Goal: Find specific page/section: Find specific page/section

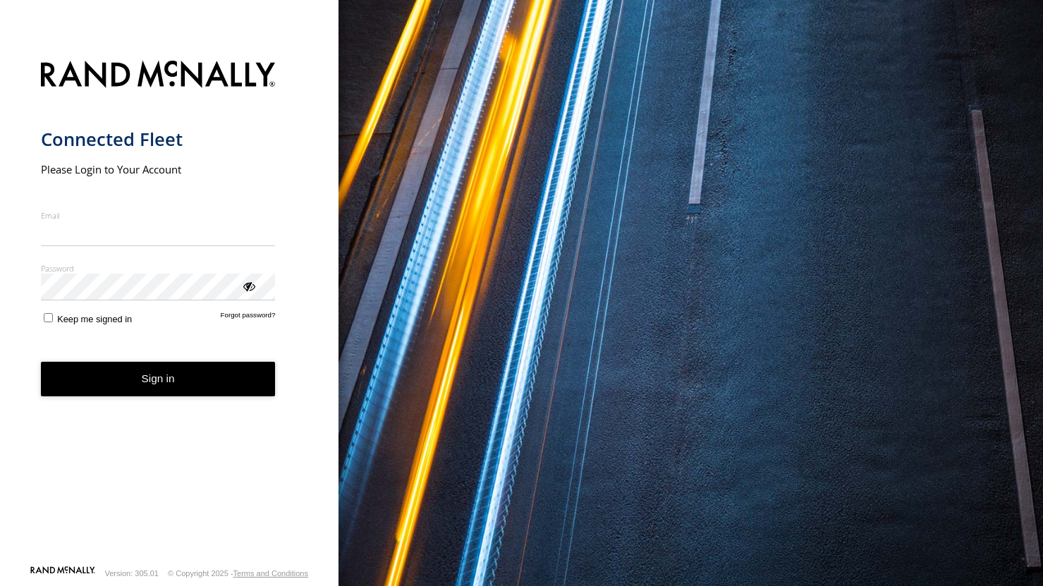
type input "**********"
click at [139, 398] on form "**********" at bounding box center [169, 308] width 257 height 513
click at [142, 380] on button "Sign in" at bounding box center [158, 379] width 235 height 35
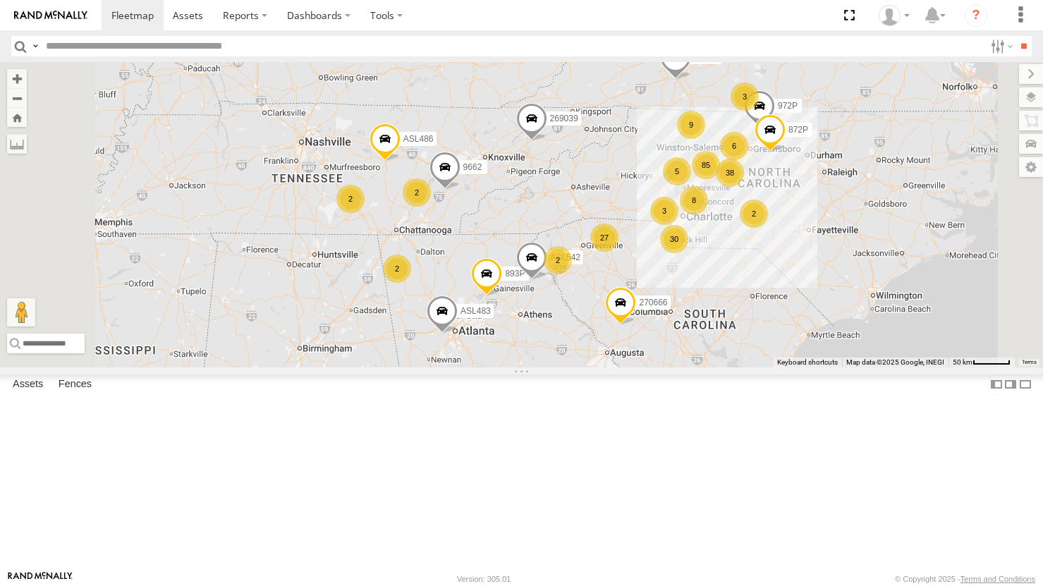
drag, startPoint x: 682, startPoint y: 483, endPoint x: 815, endPoint y: 242, distance: 275.3
click at [814, 243] on div "898P 980P 893P 881P 270666 269039 D2213 900P 927P 9671 1609 ASL483 ASL482 27 9 …" at bounding box center [521, 214] width 1043 height 305
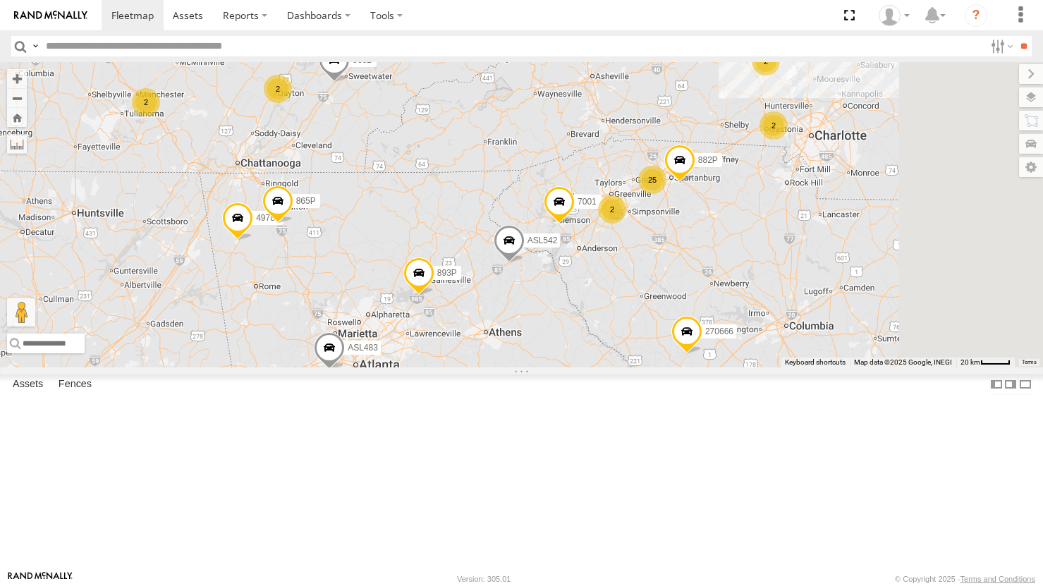
drag, startPoint x: 794, startPoint y: 277, endPoint x: 684, endPoint y: 350, distance: 132.2
click at [557, 245] on span "ASL542" at bounding box center [542, 241] width 30 height 10
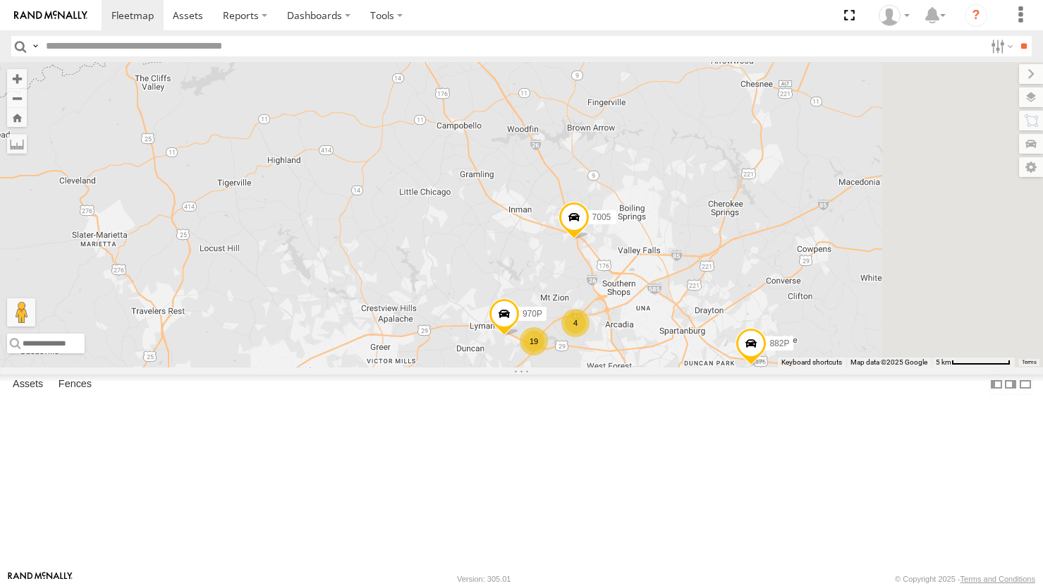
drag, startPoint x: 808, startPoint y: 288, endPoint x: 656, endPoint y: 292, distance: 152.4
click at [656, 292] on div "898P 980P 893P 881P 270666 269039 D2213 900P 927P 9671 1609 ASL483 ASL482 972P …" at bounding box center [521, 214] width 1043 height 305
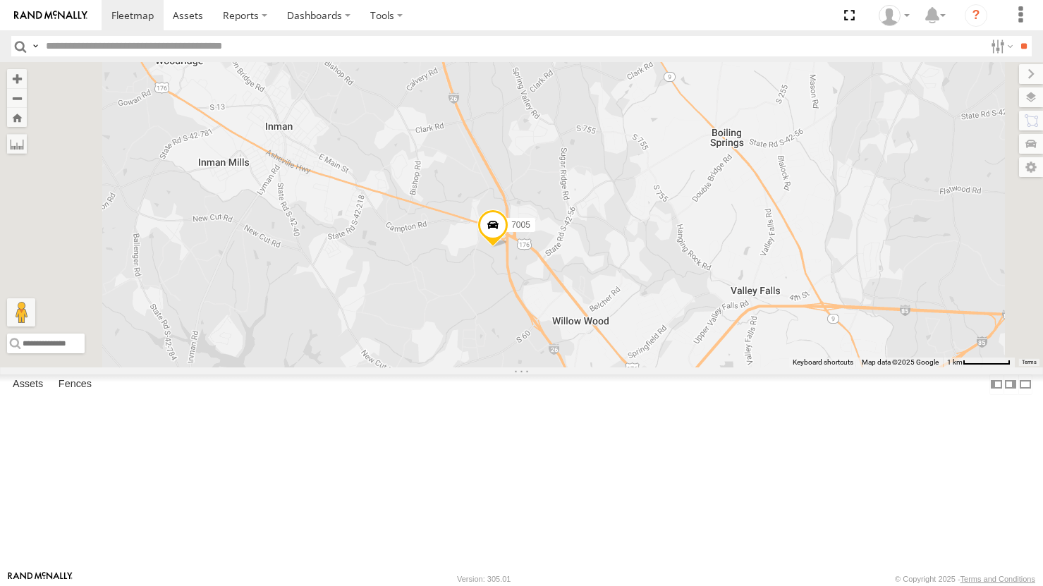
drag, startPoint x: 681, startPoint y: 360, endPoint x: 762, endPoint y: 318, distance: 90.5
click at [762, 318] on div "898P 980P 893P 881P 270666 269039 D2213 900P 927P 9671 1609 ASL483 ASL482 972P …" at bounding box center [521, 214] width 1043 height 305
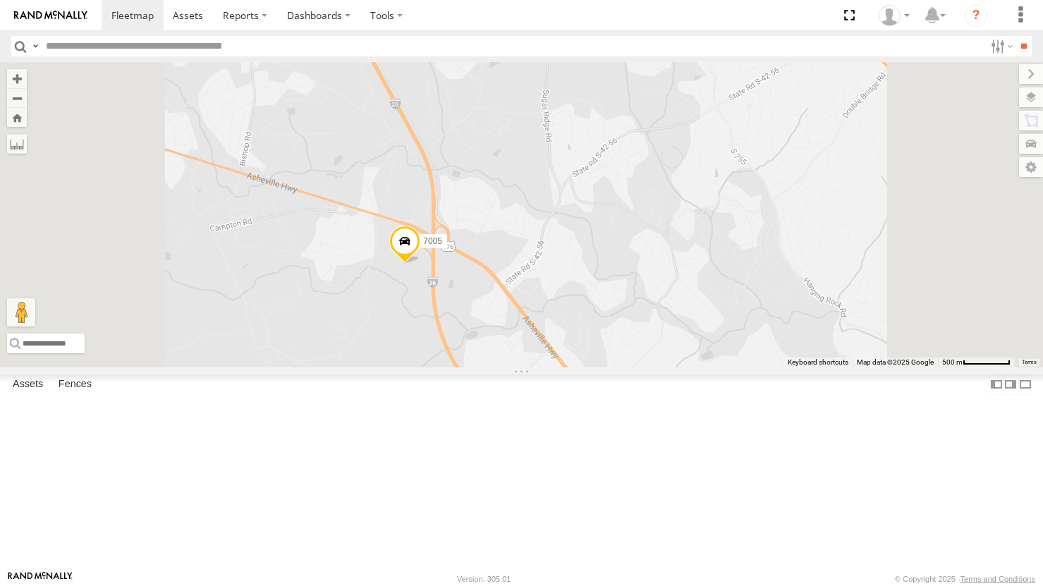
drag, startPoint x: 61, startPoint y: 42, endPoint x: 85, endPoint y: 50, distance: 25.4
click at [62, 43] on input "text" at bounding box center [512, 46] width 944 height 20
type input "****"
click at [1016, 36] on input "**" at bounding box center [1024, 46] width 16 height 20
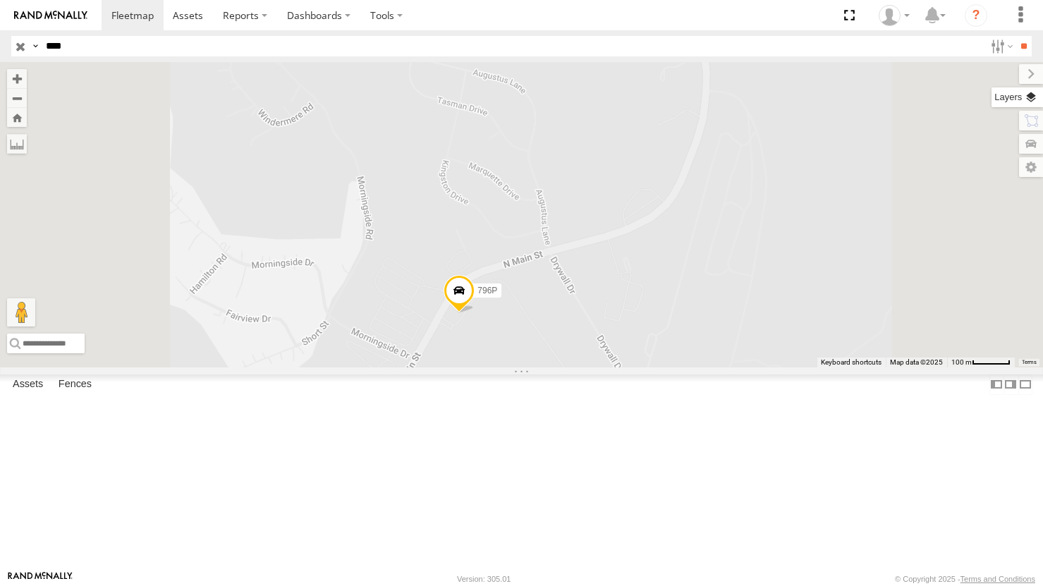
click at [1035, 98] on label at bounding box center [1017, 97] width 51 height 20
click at [0, 0] on span "Overlays" at bounding box center [0, 0] width 0 height 0
click at [0, 0] on span "Basemaps" at bounding box center [0, 0] width 0 height 0
click at [0, 0] on span "Satellite + Roadmap" at bounding box center [0, 0] width 0 height 0
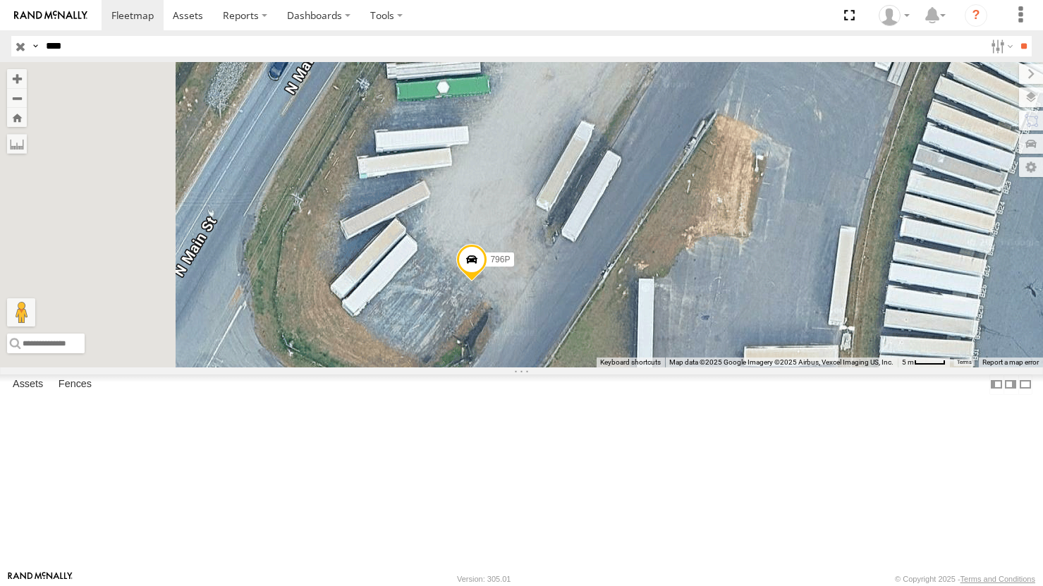
drag, startPoint x: 566, startPoint y: 360, endPoint x: 679, endPoint y: 273, distance: 142.8
click at [675, 274] on div "796P" at bounding box center [521, 214] width 1043 height 305
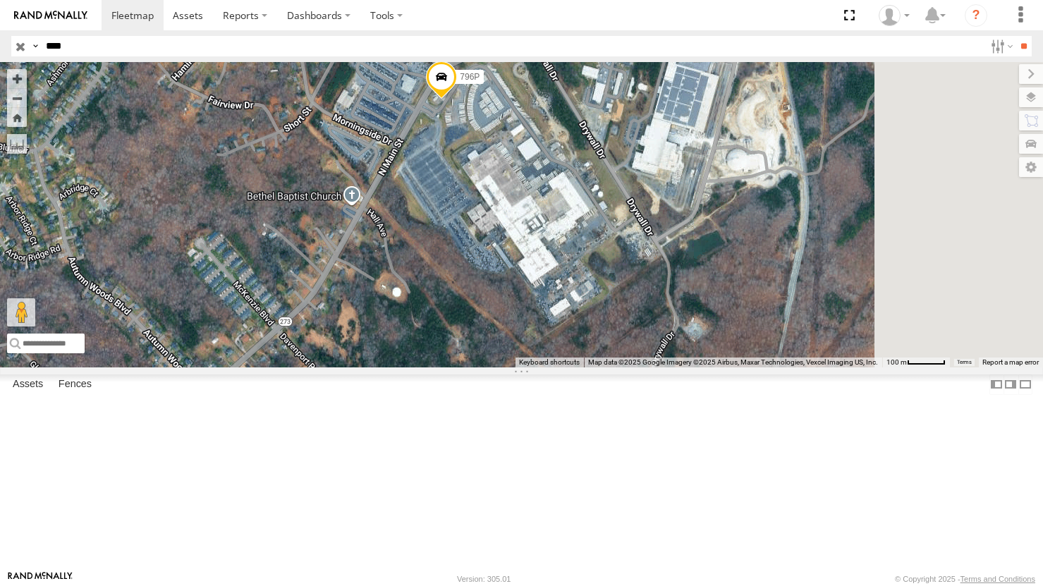
drag, startPoint x: 748, startPoint y: 332, endPoint x: 695, endPoint y: 263, distance: 87.0
click at [695, 263] on div "796P" at bounding box center [521, 214] width 1043 height 305
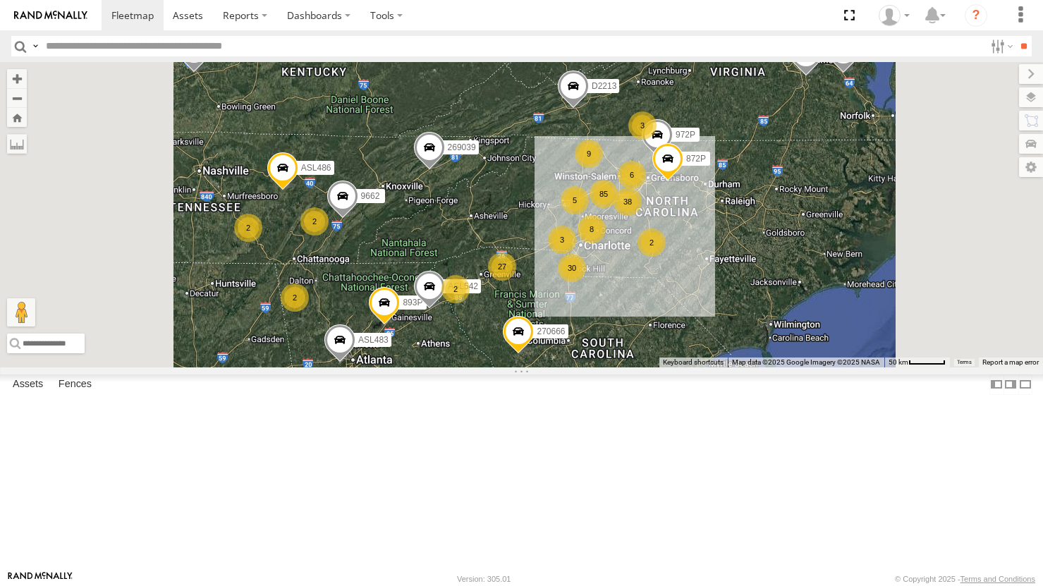
drag, startPoint x: 747, startPoint y: 492, endPoint x: 783, endPoint y: 341, distance: 154.5
click at [762, 347] on div "898P 980P 893P 881P 270666 269039 D2213 900P 927P 9671 1609 ASL483 ASL482 27 9 …" at bounding box center [521, 214] width 1043 height 305
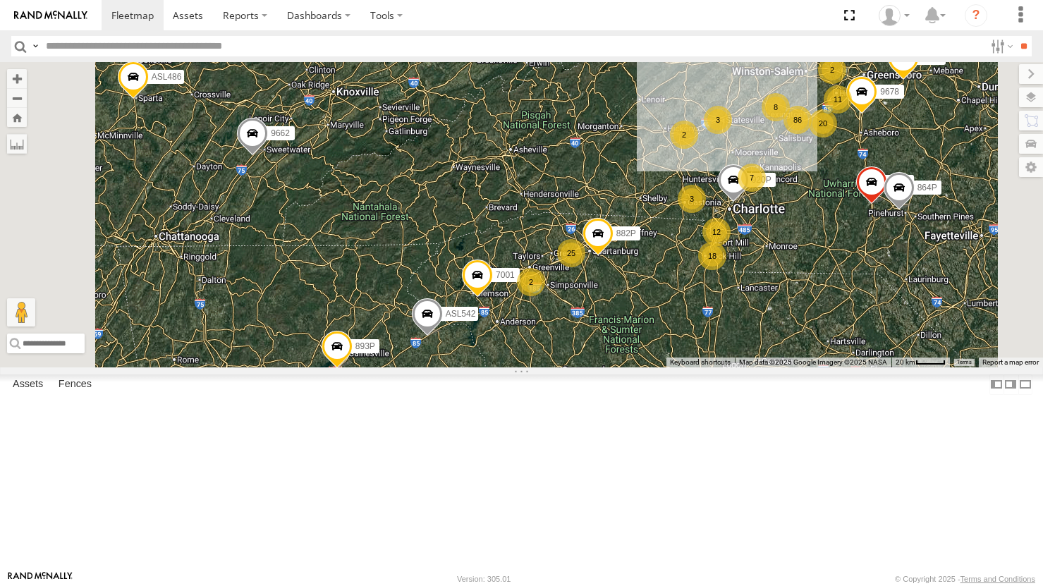
drag, startPoint x: 718, startPoint y: 410, endPoint x: 739, endPoint y: 413, distance: 20.8
click at [739, 367] on div "898P 980P 893P 881P 270666 269039 D2213 900P 927P 9671 1609 ASL483 ASL482 972P …" at bounding box center [521, 214] width 1043 height 305
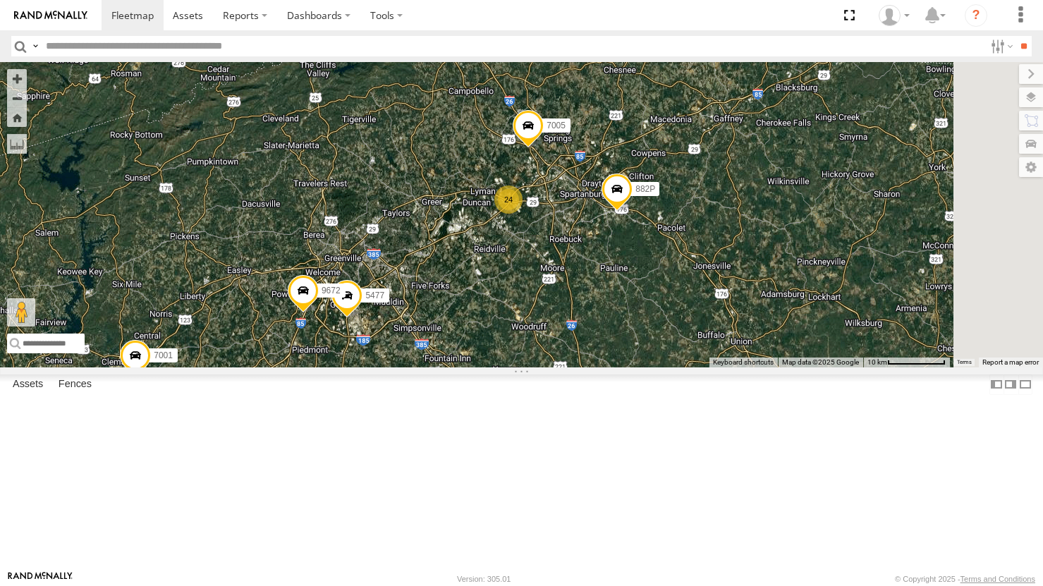
drag, startPoint x: 829, startPoint y: 295, endPoint x: 589, endPoint y: 330, distance: 242.4
click at [589, 330] on div "898P 980P 893P 881P 270666 269039 D2213 900P 927P 9671 1609 ASL483 ASL482 972P …" at bounding box center [521, 214] width 1043 height 305
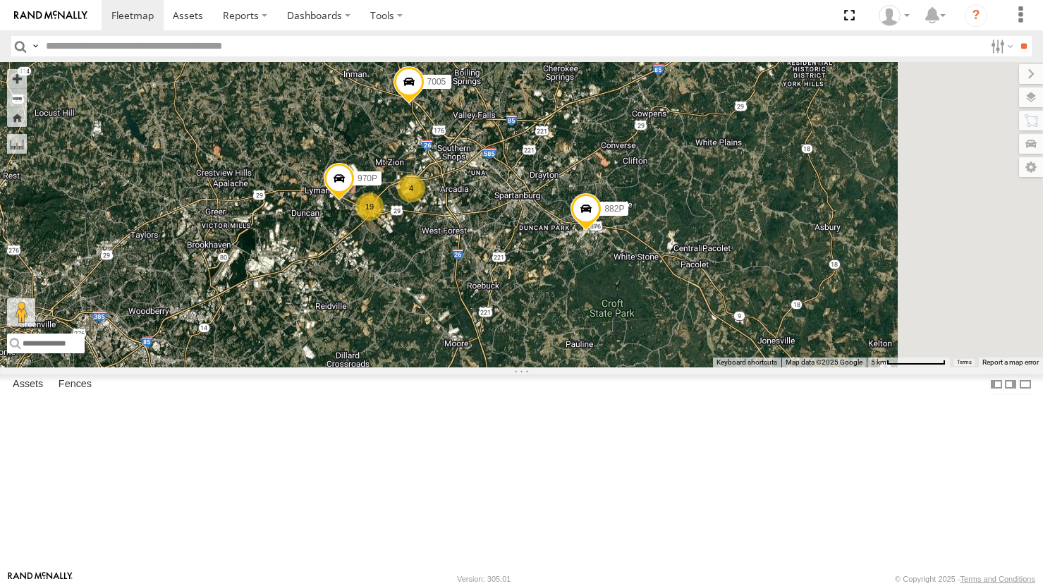
drag, startPoint x: 791, startPoint y: 271, endPoint x: 684, endPoint y: 307, distance: 113.8
click at [684, 307] on div "898P 980P 893P 881P 270666 269039 D2213 900P 927P 9671 1609 ASL483 ASL482 972P …" at bounding box center [521, 214] width 1043 height 305
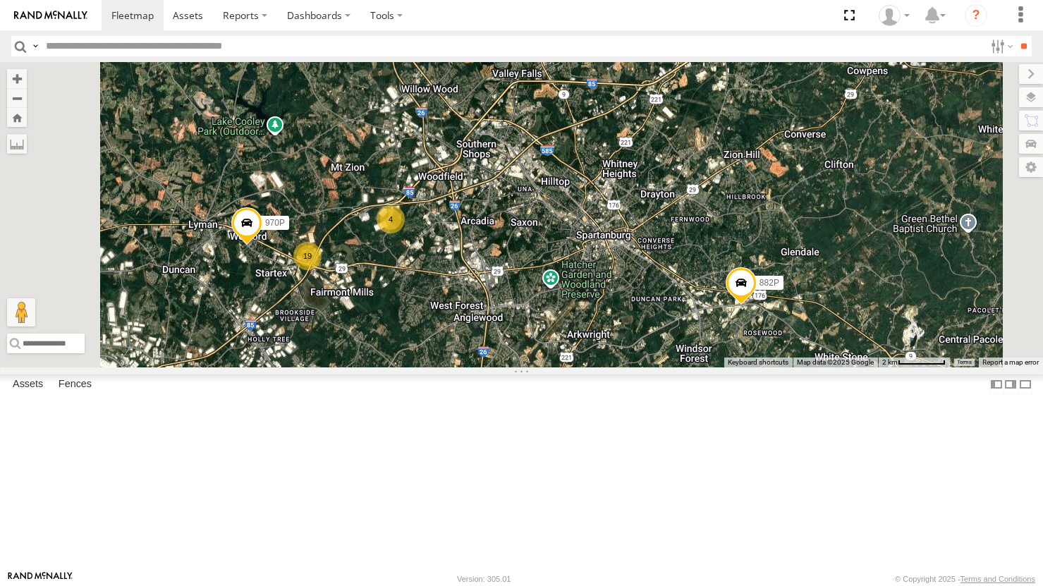
drag, startPoint x: 782, startPoint y: 291, endPoint x: 796, endPoint y: 296, distance: 14.9
click at [796, 296] on div "898P 980P 893P 881P 270666 269039 D2213 900P 927P 9671 1609 ASL483 ASL482 972P …" at bounding box center [521, 214] width 1043 height 305
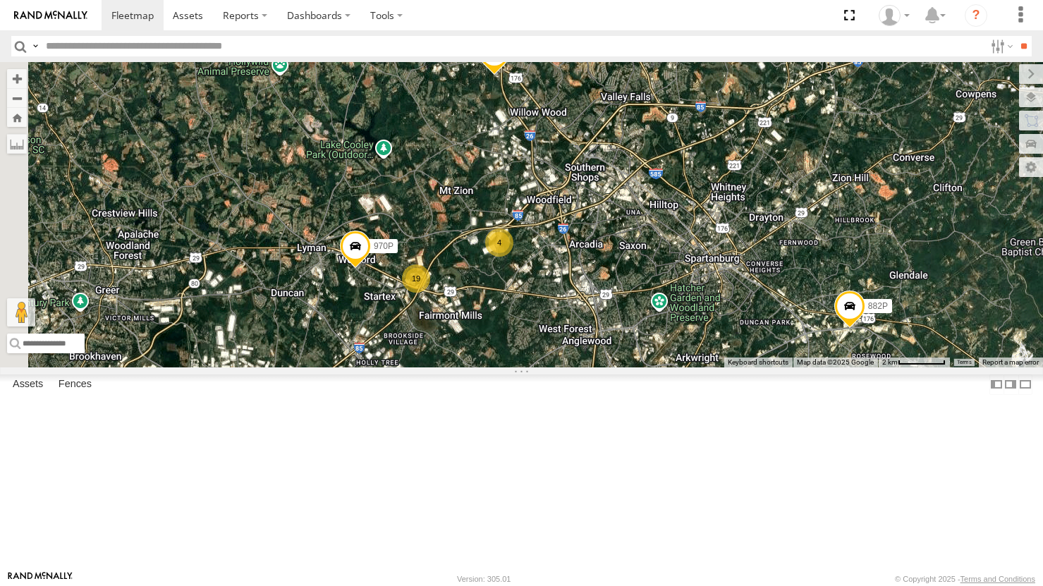
drag, startPoint x: 657, startPoint y: 320, endPoint x: 766, endPoint y: 344, distance: 111.1
click at [766, 344] on div "898P 980P 893P 881P 270666 269039 D2213 900P 927P 9671 1609 ASL483 ASL482 972P …" at bounding box center [521, 214] width 1043 height 305
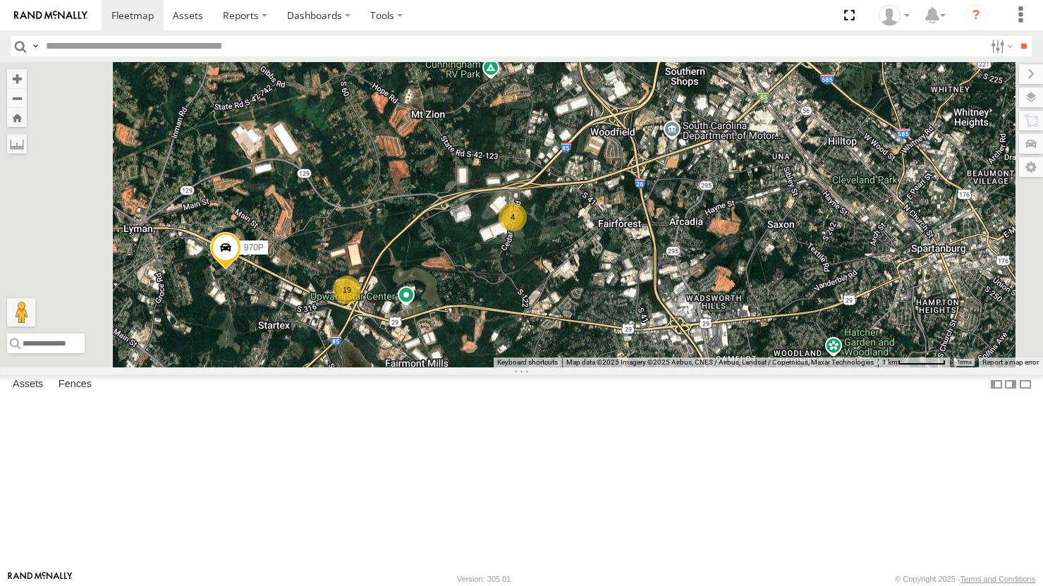
drag, startPoint x: 680, startPoint y: 350, endPoint x: 807, endPoint y: 319, distance: 130.7
click at [807, 319] on div "898P 980P 893P 881P 270666 269039 D2213 900P 927P 9671 1609 ASL483 ASL482 972P …" at bounding box center [521, 214] width 1043 height 305
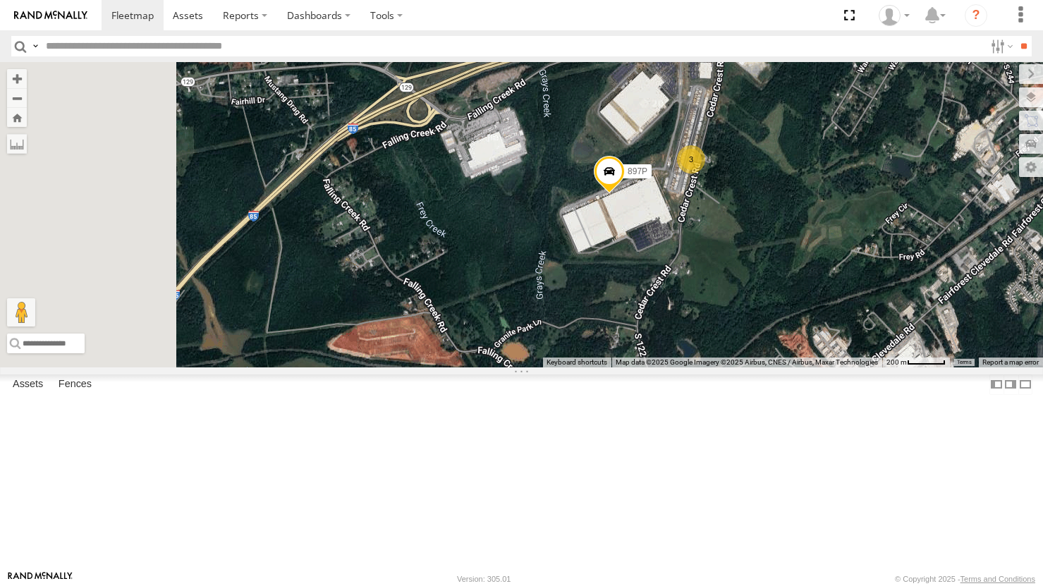
drag, startPoint x: 665, startPoint y: 296, endPoint x: 787, endPoint y: 283, distance: 122.8
click at [777, 283] on div "898P 980P 893P 881P 270666 269039 D2213 900P 927P 9671 1609 ASL483 ASL482 972P …" at bounding box center [521, 214] width 1043 height 305
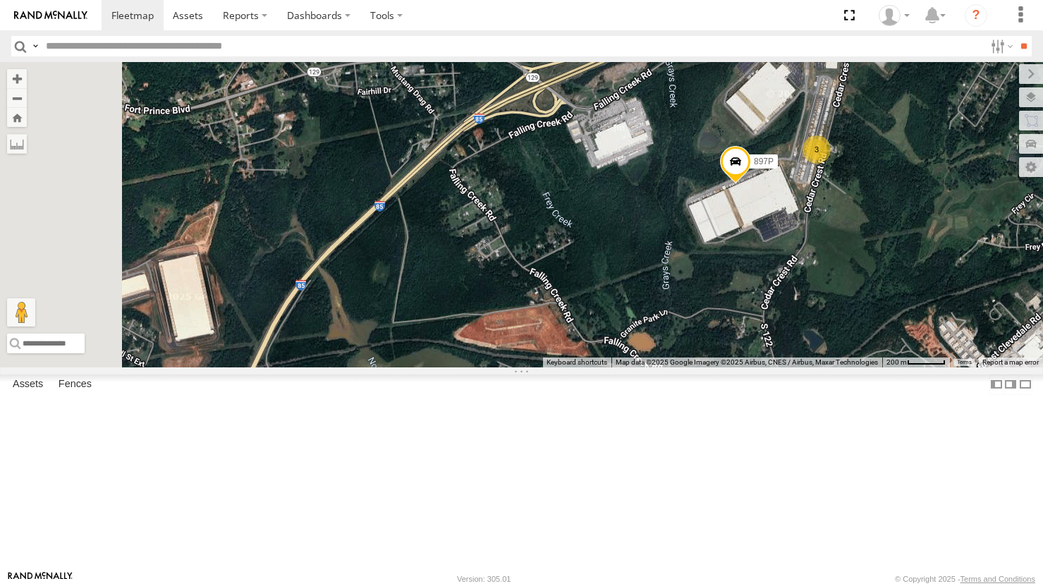
drag, startPoint x: 748, startPoint y: 332, endPoint x: 639, endPoint y: 311, distance: 110.5
click at [639, 311] on div "898P 980P 893P 881P 270666 269039 D2213 900P 927P 9671 1609 ASL483 ASL482 972P …" at bounding box center [521, 214] width 1043 height 305
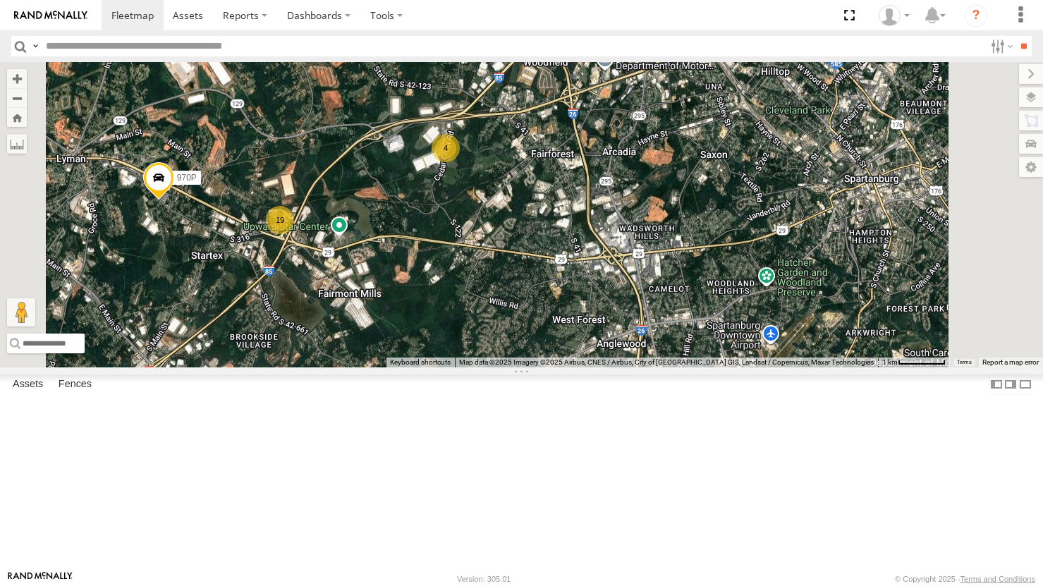
drag, startPoint x: 542, startPoint y: 361, endPoint x: 479, endPoint y: 300, distance: 87.8
click at [481, 305] on div "898P 980P 893P 881P 270666 269039 D2213 900P 927P 9671 1609 ASL483 ASL482 972P …" at bounding box center [521, 214] width 1043 height 305
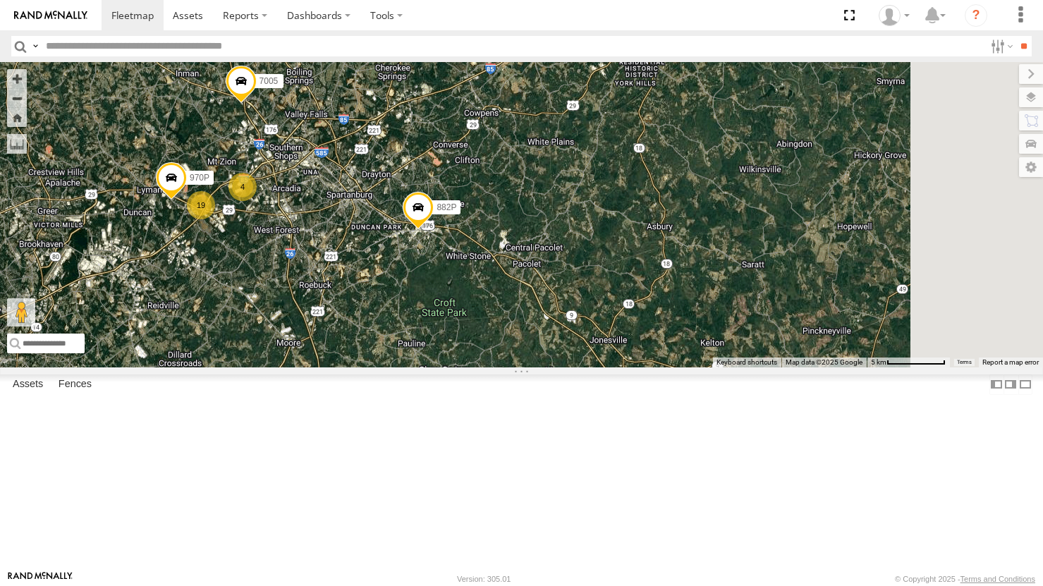
drag, startPoint x: 917, startPoint y: 409, endPoint x: 592, endPoint y: 350, distance: 330.5
click at [592, 350] on div "898P 980P 893P 881P 270666 269039 D2213 900P 927P 9671 1609 ASL483 ASL482 972P …" at bounding box center [521, 214] width 1043 height 305
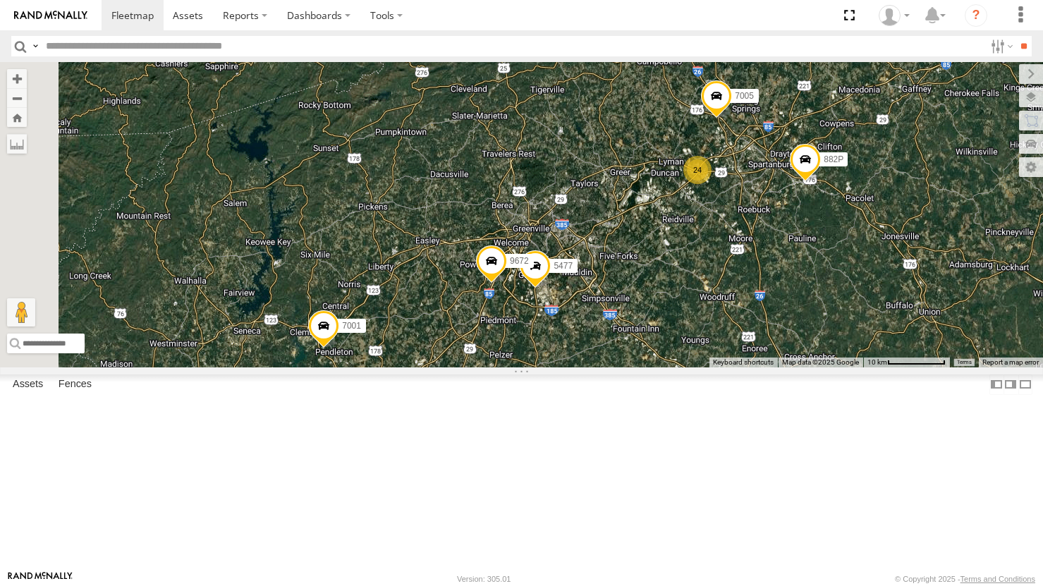
drag, startPoint x: 679, startPoint y: 413, endPoint x: 805, endPoint y: 412, distance: 125.6
click at [799, 367] on div "898P 980P 893P 881P 270666 269039 D2213 900P 927P 9671 1609 ASL483 ASL482 972P …" at bounding box center [521, 214] width 1043 height 305
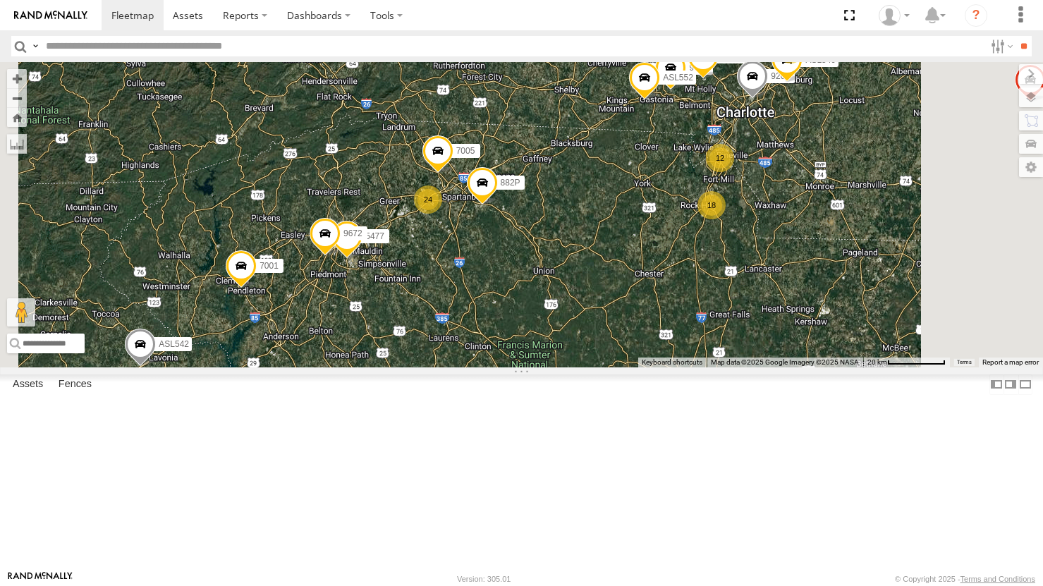
drag, startPoint x: 702, startPoint y: 269, endPoint x: 609, endPoint y: 352, distance: 124.9
click at [609, 352] on div "898P 980P 893P 881P 270666 269039 D2213 900P 927P 9671 1609 ASL483 ASL482 972P …" at bounding box center [521, 214] width 1043 height 305
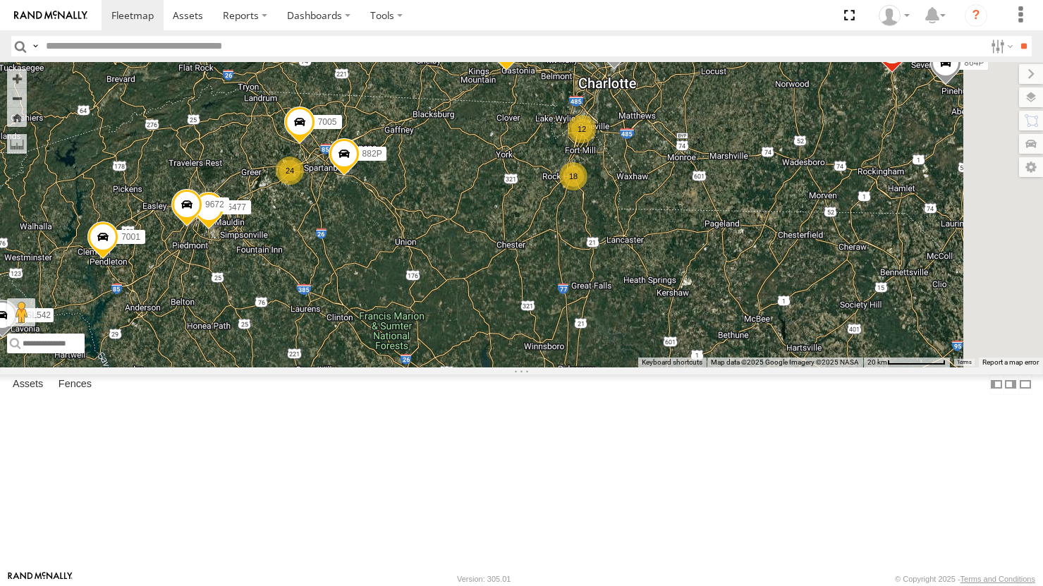
drag, startPoint x: 698, startPoint y: 299, endPoint x: 637, endPoint y: 283, distance: 62.8
click at [637, 283] on div "898P 980P 893P 881P 270666 269039 D2213 900P 927P 9671 1609 ASL483 ASL482 972P …" at bounding box center [521, 214] width 1043 height 305
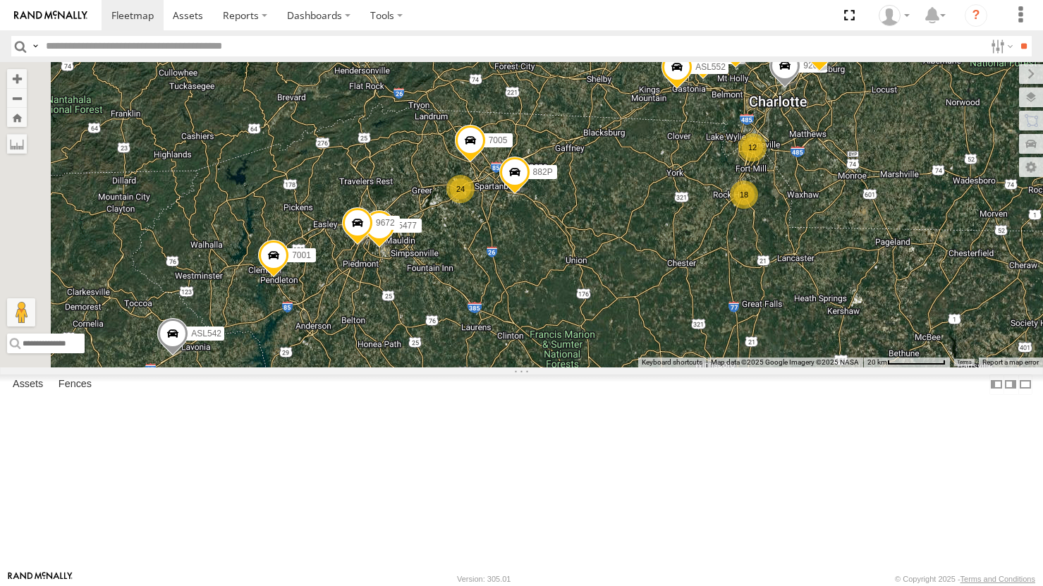
drag, startPoint x: 530, startPoint y: 304, endPoint x: 700, endPoint y: 322, distance: 170.2
click at [692, 323] on div "898P 980P 893P 881P 270666 269039 D2213 900P 927P 9671 1609 ASL483 ASL482 972P …" at bounding box center [521, 214] width 1043 height 305
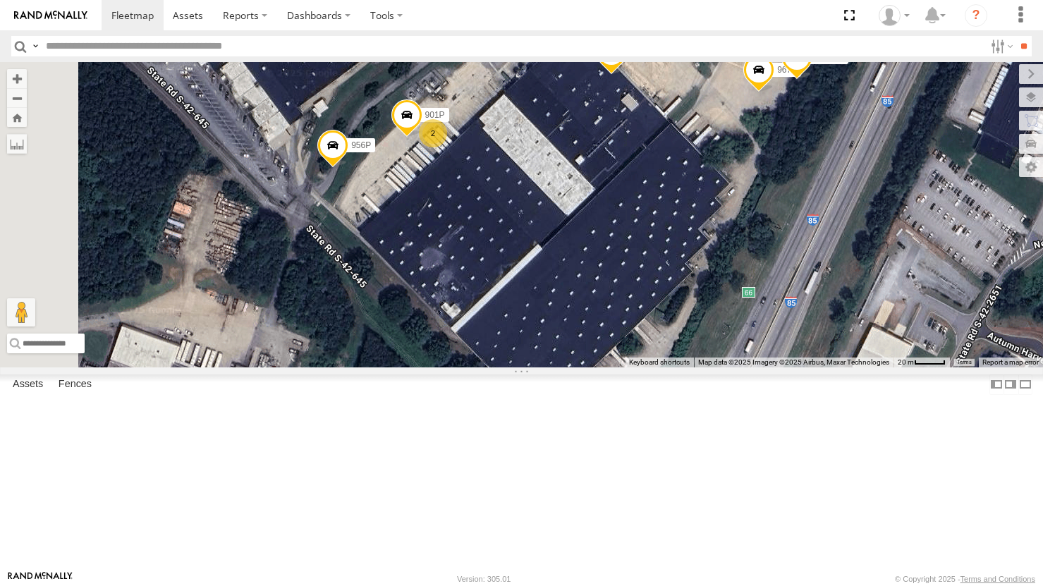
drag, startPoint x: 649, startPoint y: 269, endPoint x: 784, endPoint y: 296, distance: 137.2
click at [784, 296] on div "898P 980P 893P 881P 270666 269039 D2213 900P 927P 9671 1609 ASL483 ASL482 972P …" at bounding box center [521, 214] width 1043 height 305
click at [124, 40] on input "text" at bounding box center [512, 46] width 944 height 20
type input "******"
click at [1016, 36] on input "**" at bounding box center [1024, 46] width 16 height 20
